Goal: Transaction & Acquisition: Obtain resource

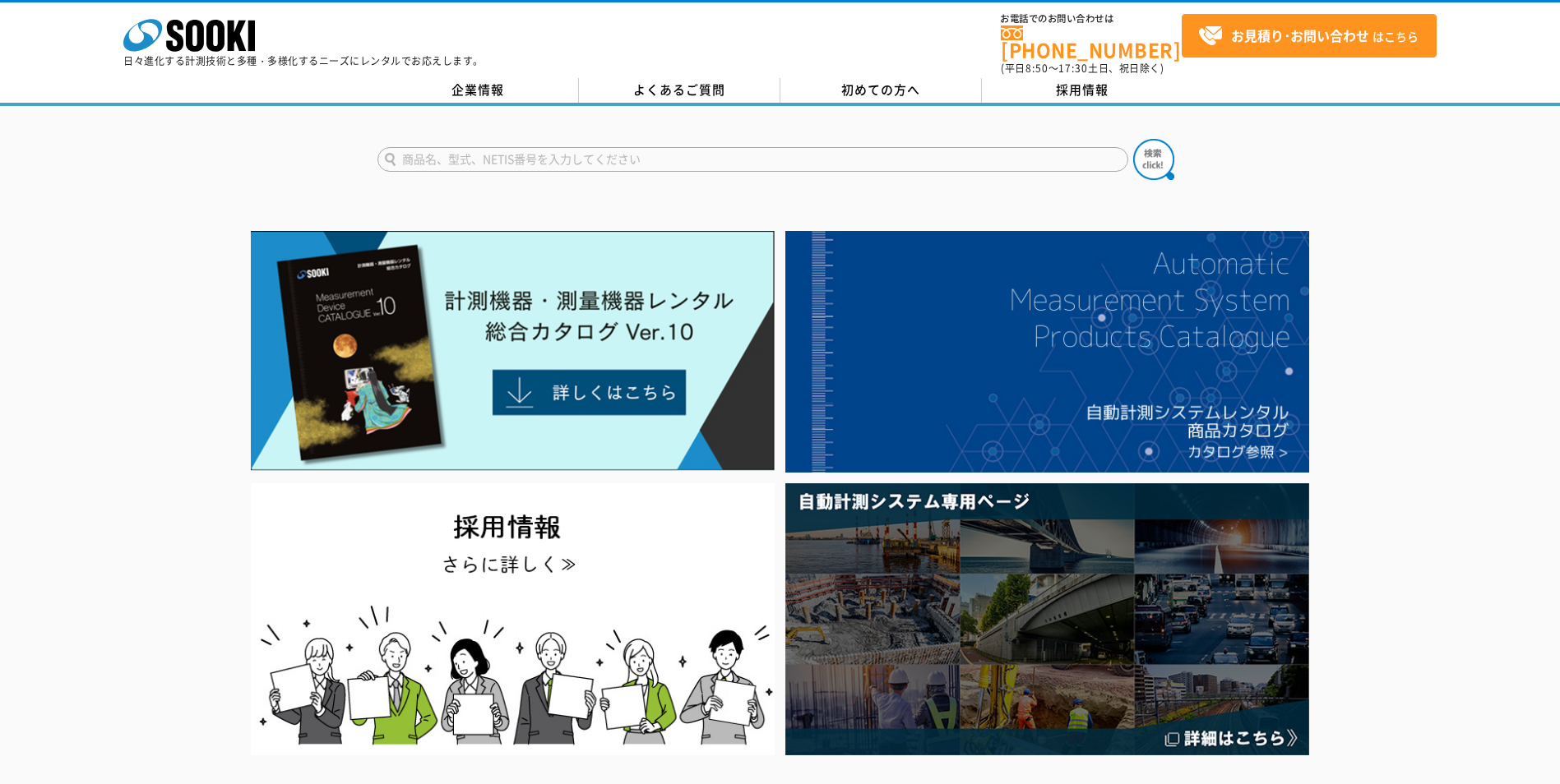
click at [651, 149] on input "text" at bounding box center [753, 159] width 751 height 25
type input "きんりん"
click at [1134, 138] on button at bounding box center [1154, 159] width 42 height 42
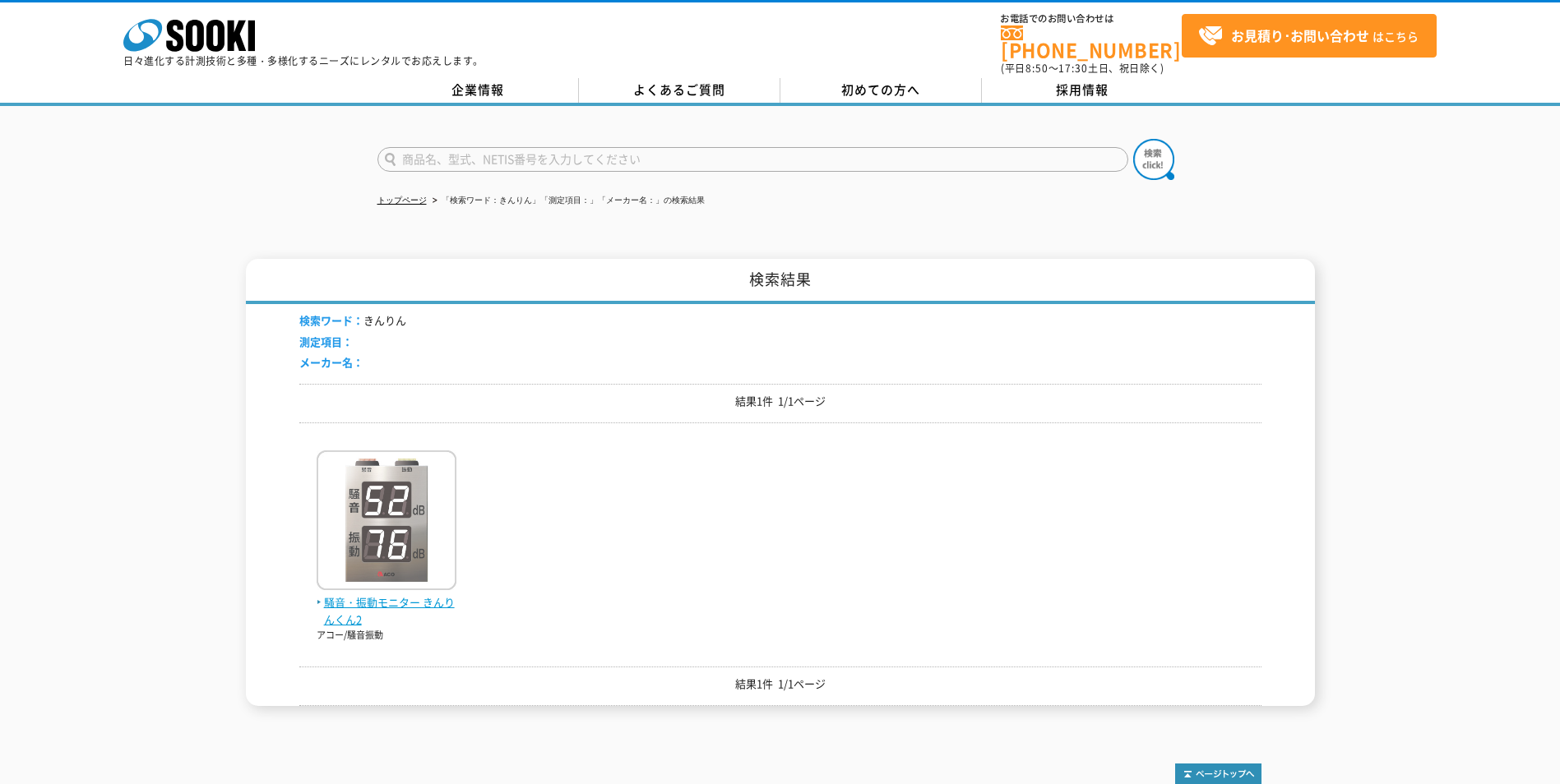
click at [400, 504] on img at bounding box center [386, 522] width 139 height 143
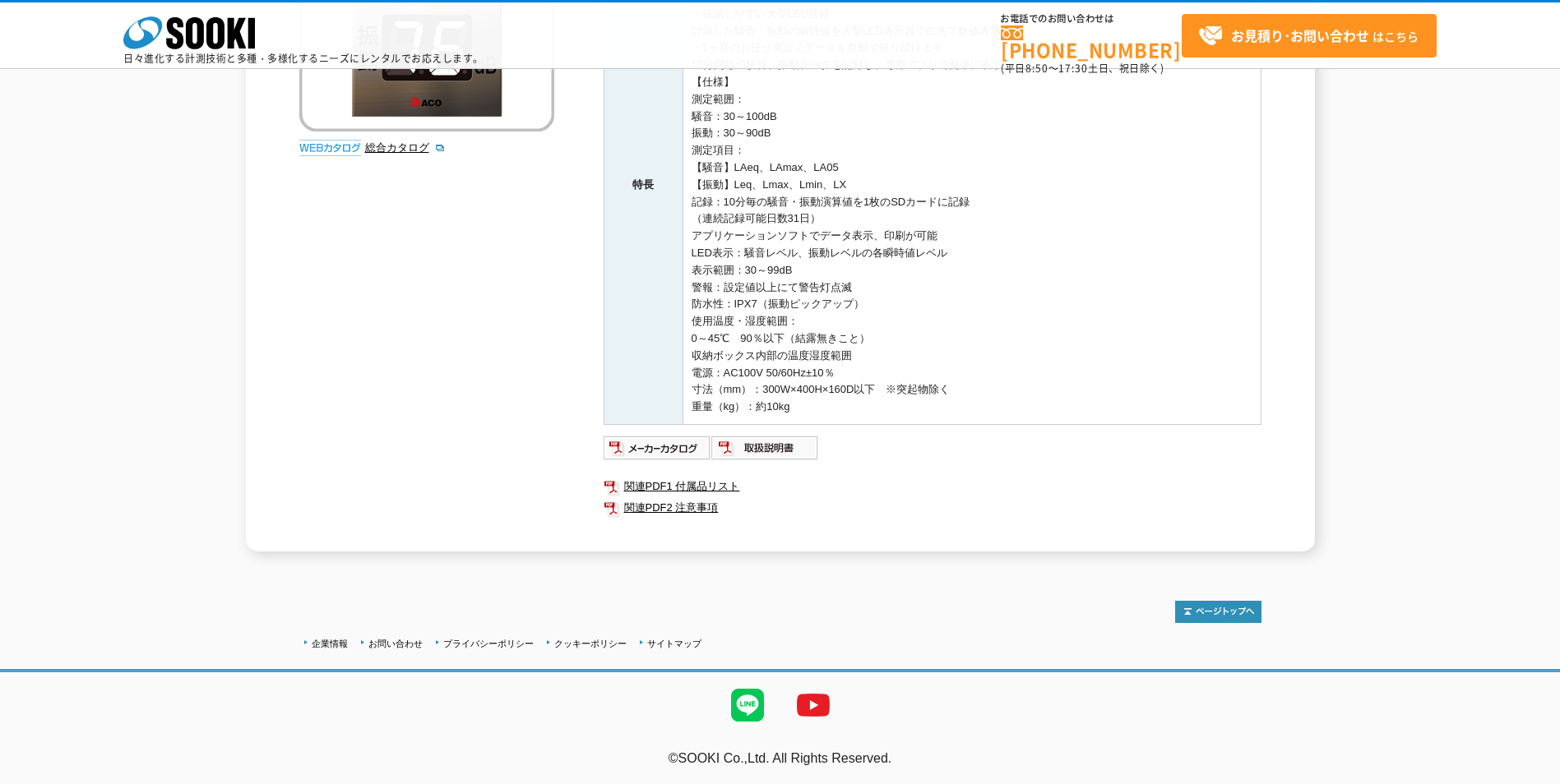
scroll to position [388, 0]
click at [668, 449] on img at bounding box center [657, 448] width 108 height 27
click at [717, 484] on link "関連PDF1 付属品リスト" at bounding box center [932, 486] width 658 height 22
click at [666, 502] on link "関連PDF2 注意事項" at bounding box center [932, 508] width 658 height 22
click at [778, 447] on img at bounding box center [765, 448] width 108 height 27
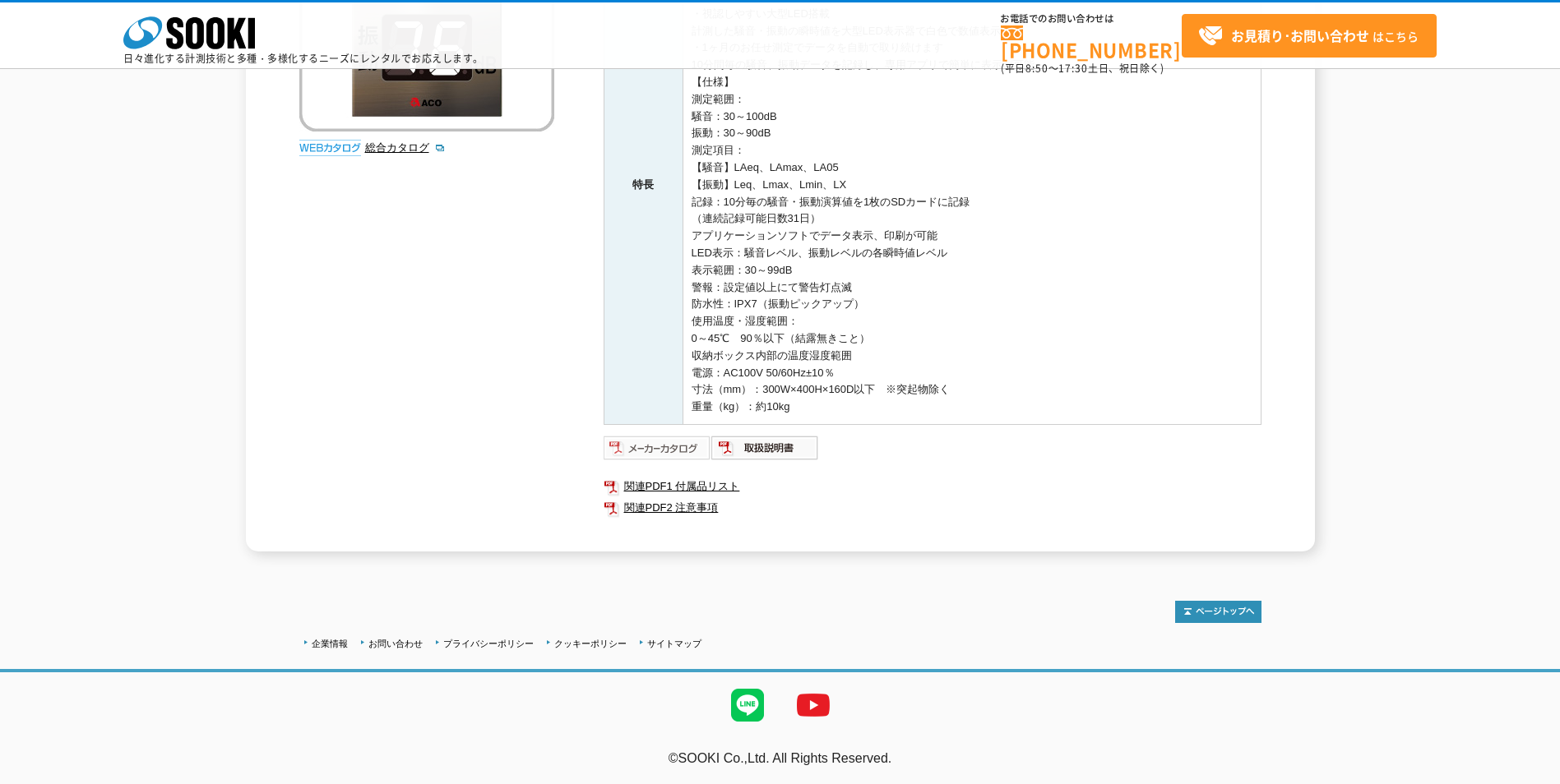
click at [662, 451] on img at bounding box center [657, 448] width 108 height 27
click at [706, 485] on link "関連PDF1 付属品リスト" at bounding box center [932, 486] width 658 height 22
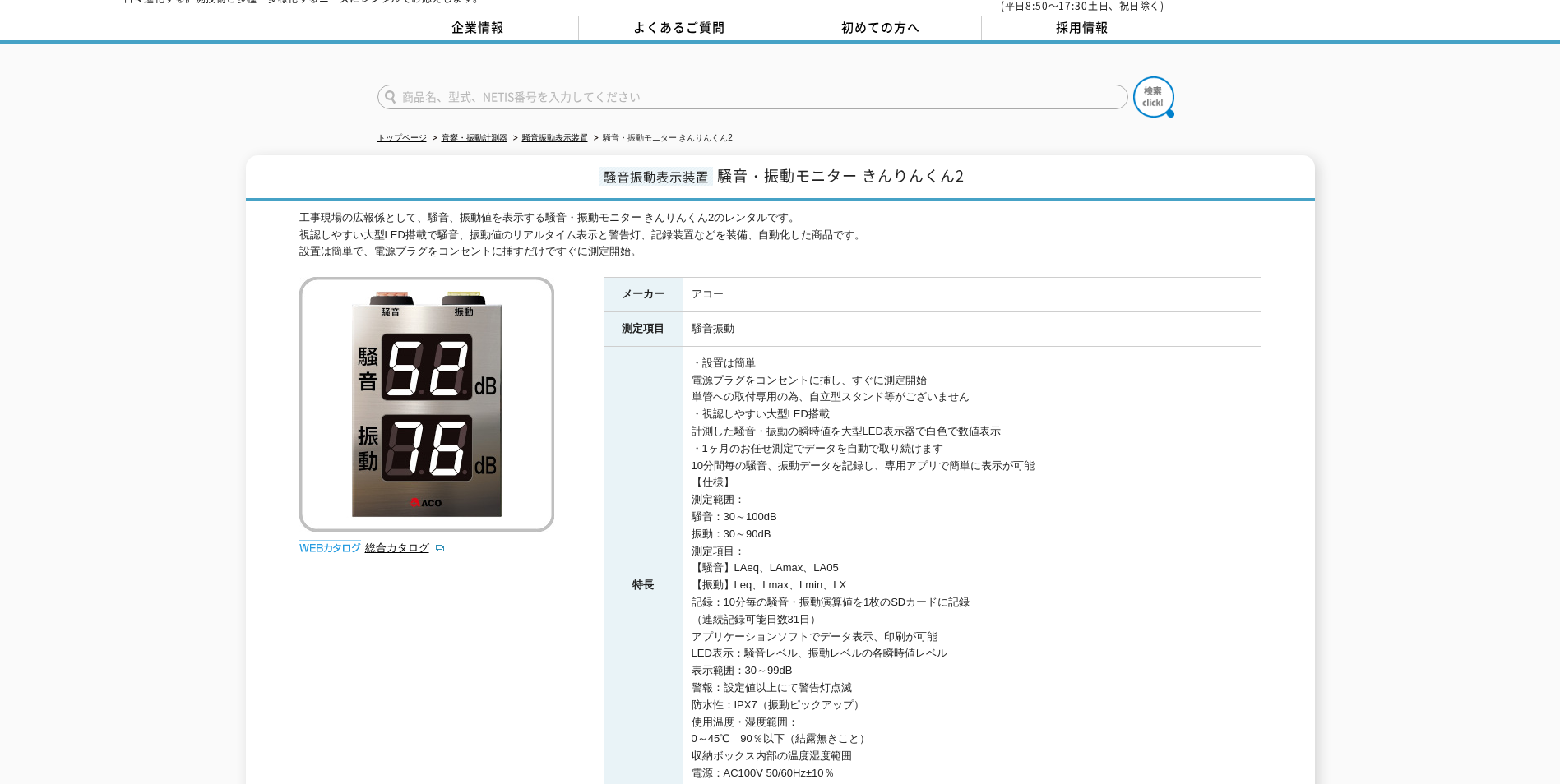
scroll to position [59, 0]
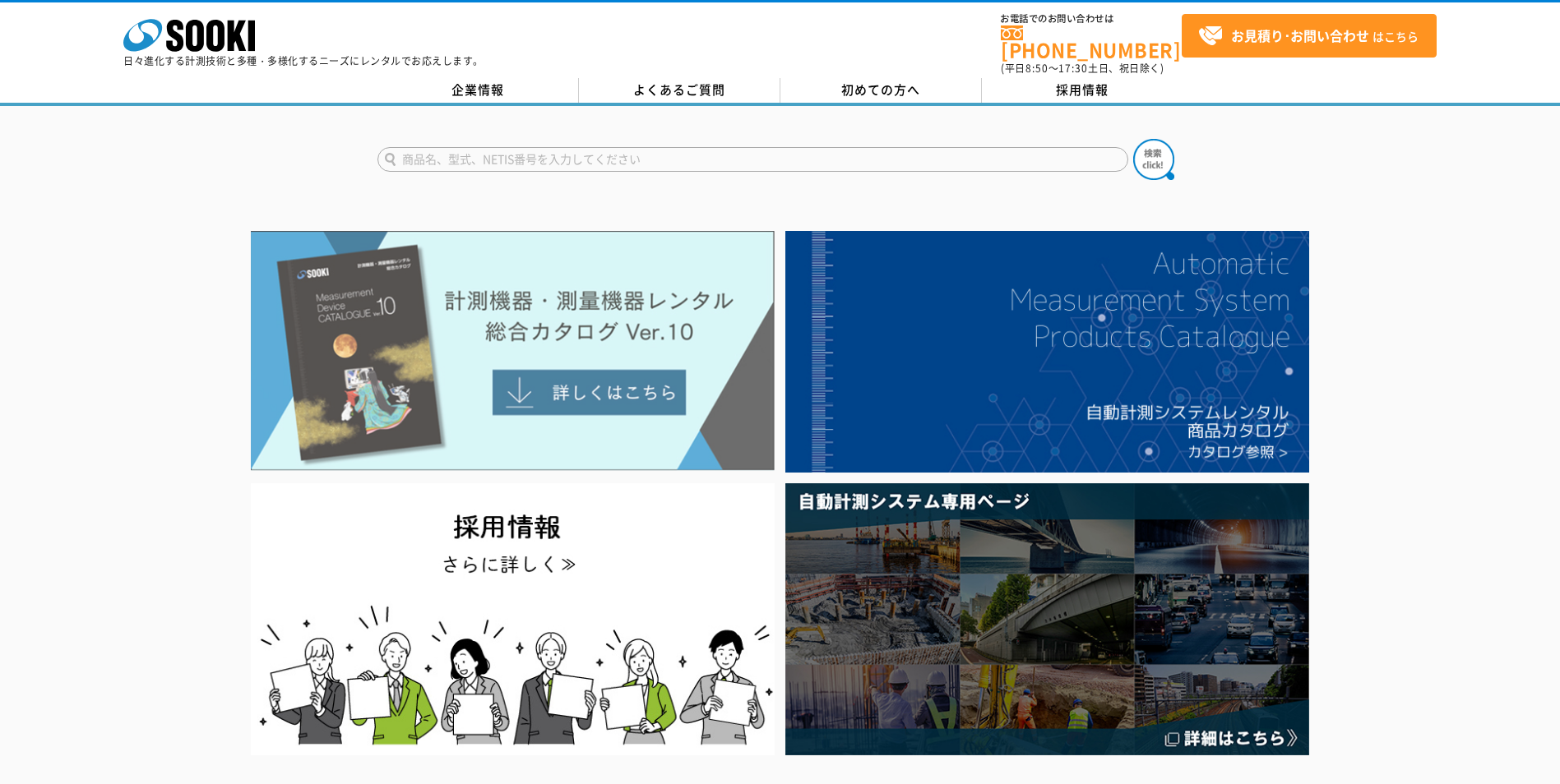
click at [583, 388] on img at bounding box center [513, 351] width 524 height 240
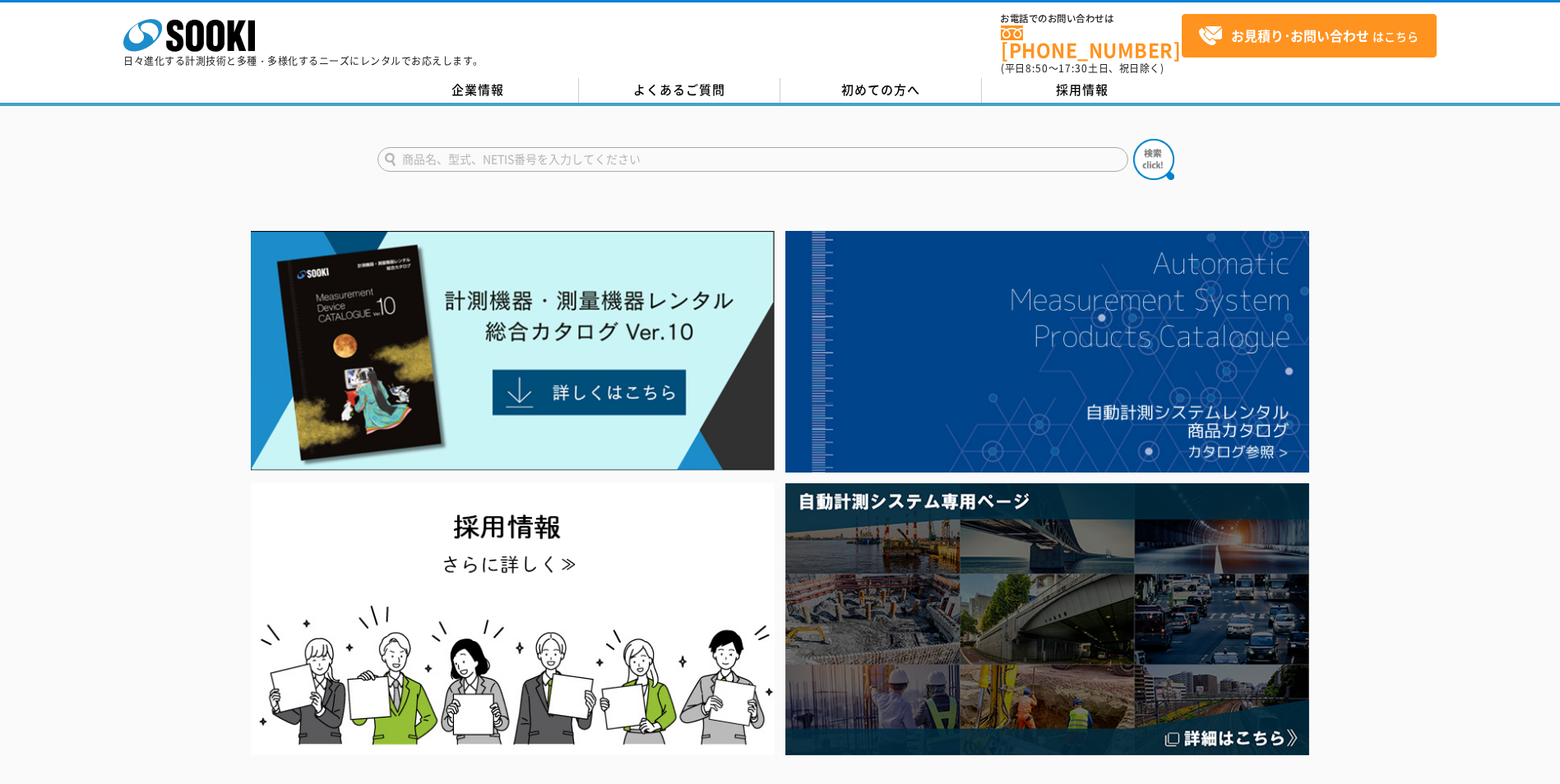
click at [604, 147] on input "text" at bounding box center [753, 159] width 751 height 25
type input "きんりん"
click at [1134, 138] on button at bounding box center [1154, 159] width 42 height 42
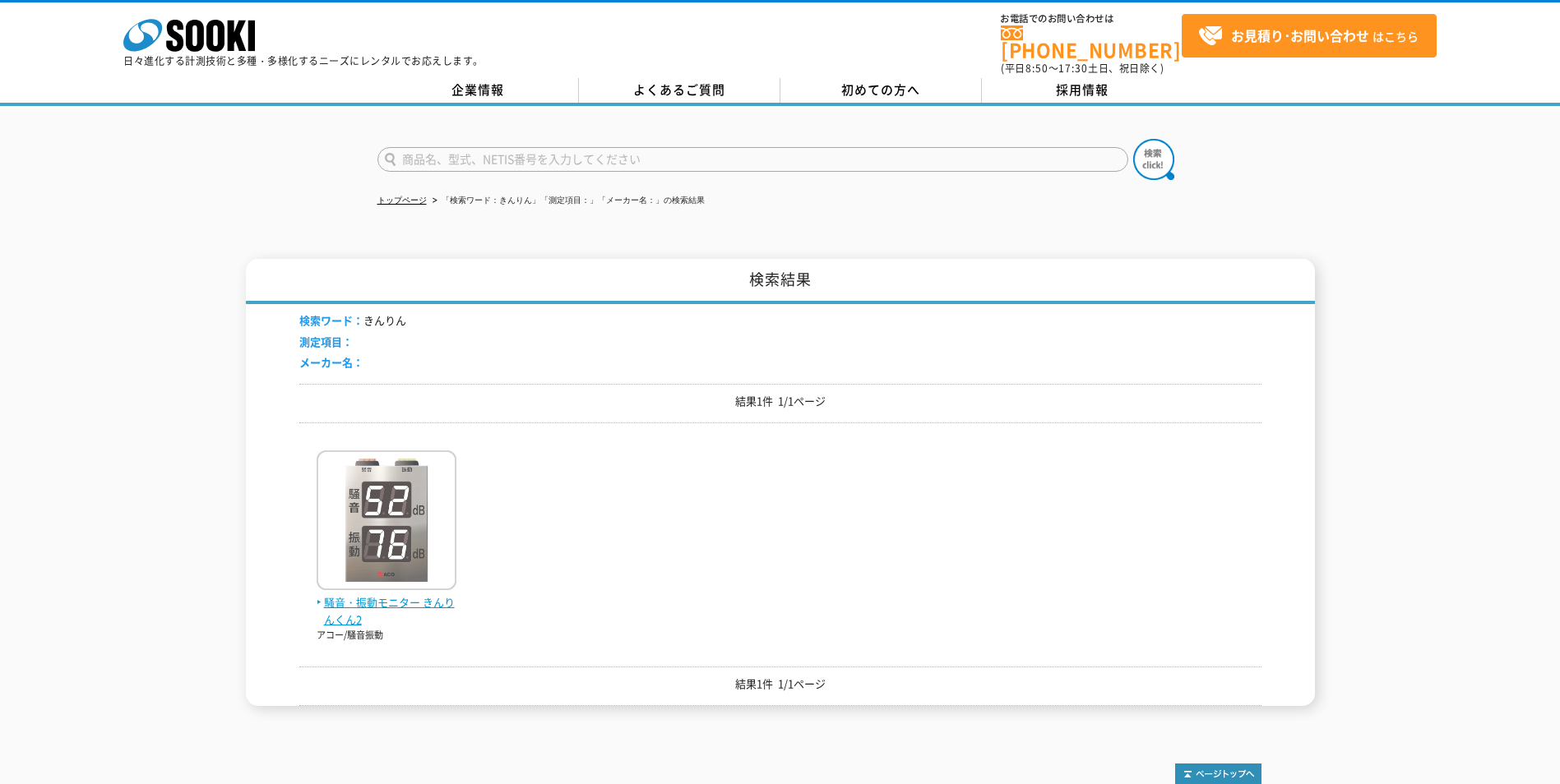
click at [416, 525] on img at bounding box center [386, 522] width 139 height 143
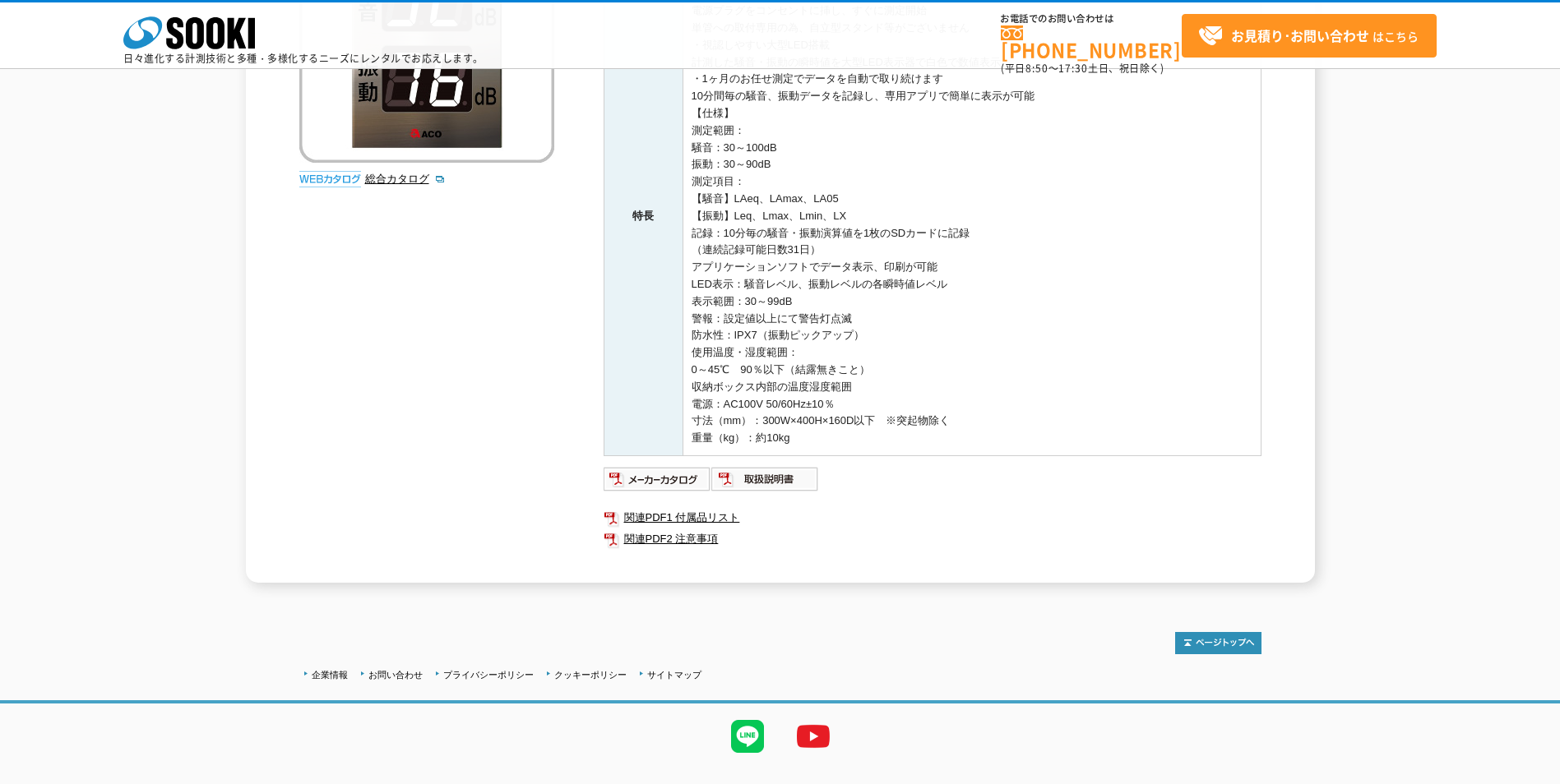
scroll to position [388, 0]
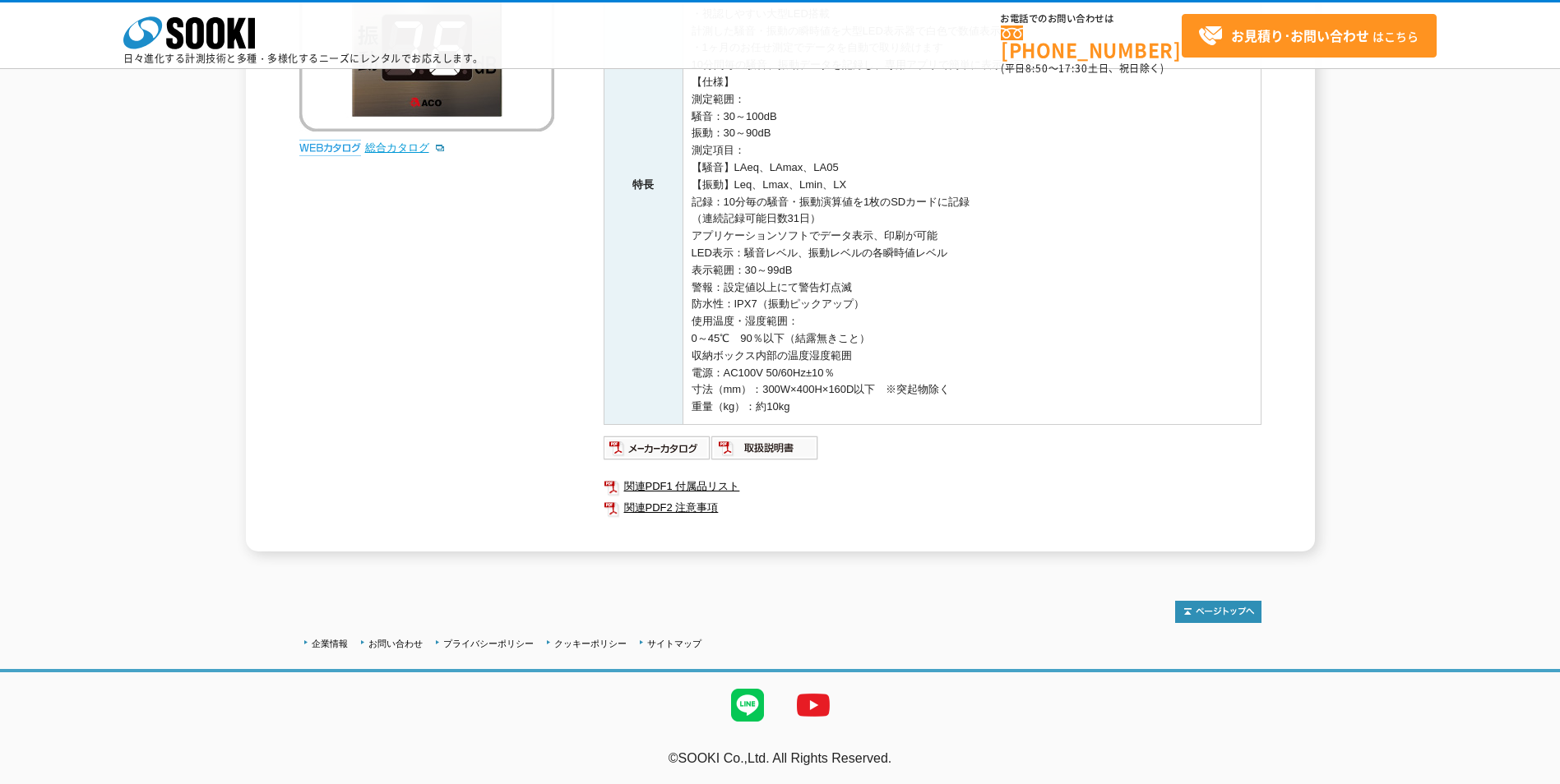
click at [405, 152] on link "総合カタログ" at bounding box center [405, 147] width 80 height 12
click at [749, 454] on img at bounding box center [765, 448] width 108 height 27
